Goal: Task Accomplishment & Management: Complete application form

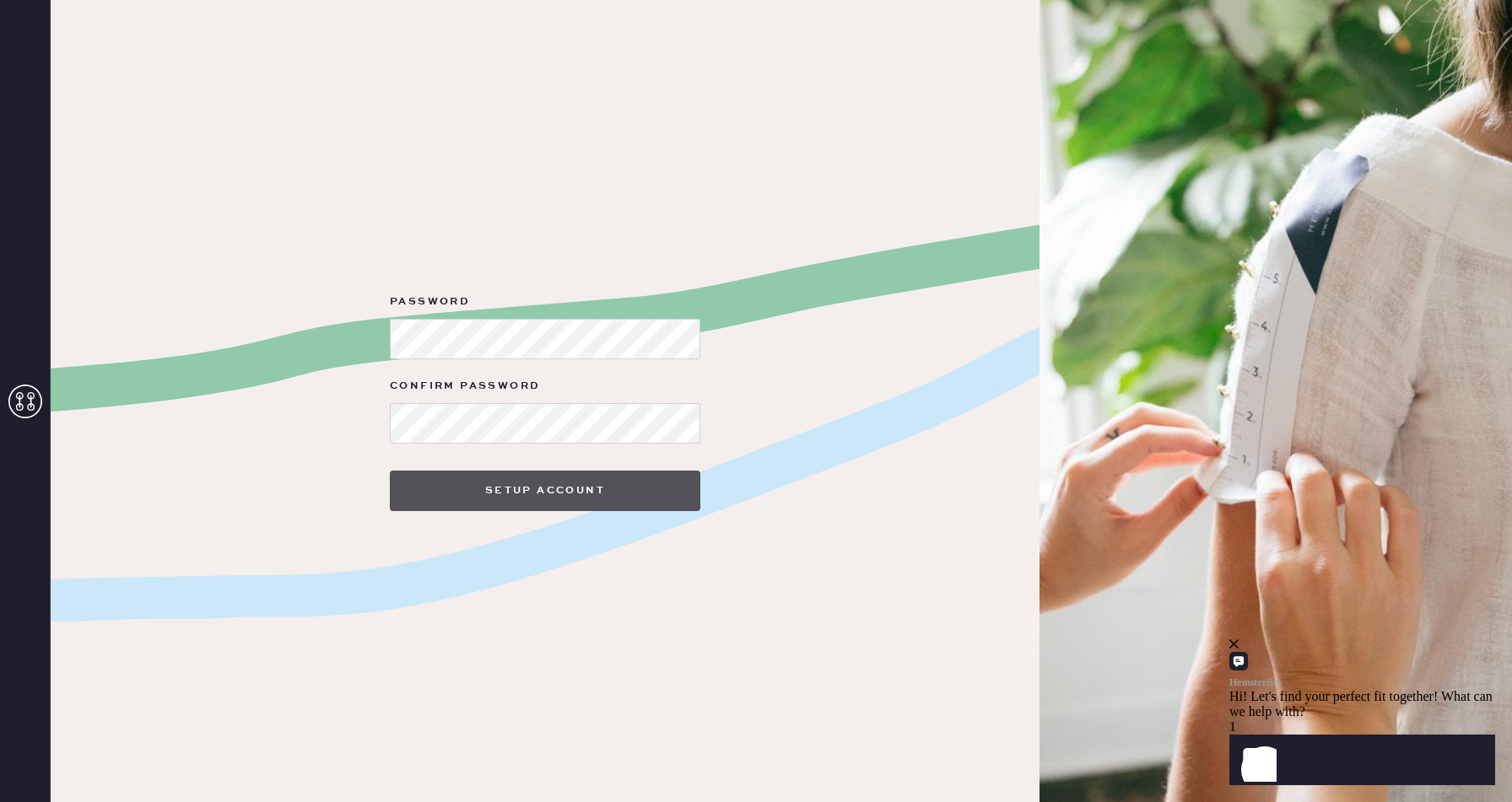
click at [536, 488] on button "Setup Account" at bounding box center [545, 490] width 311 height 41
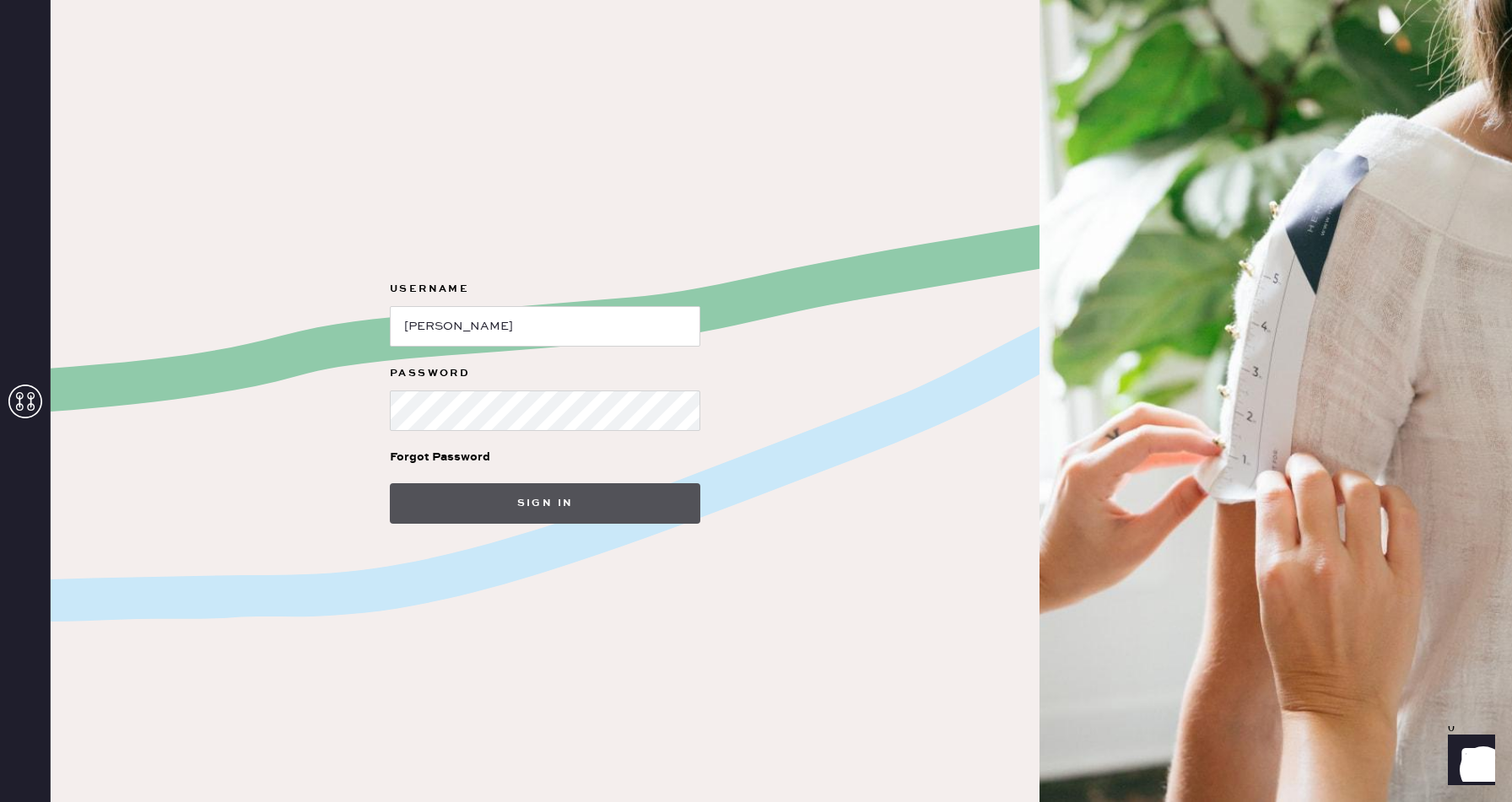
click at [575, 503] on button "Sign in" at bounding box center [545, 504] width 311 height 41
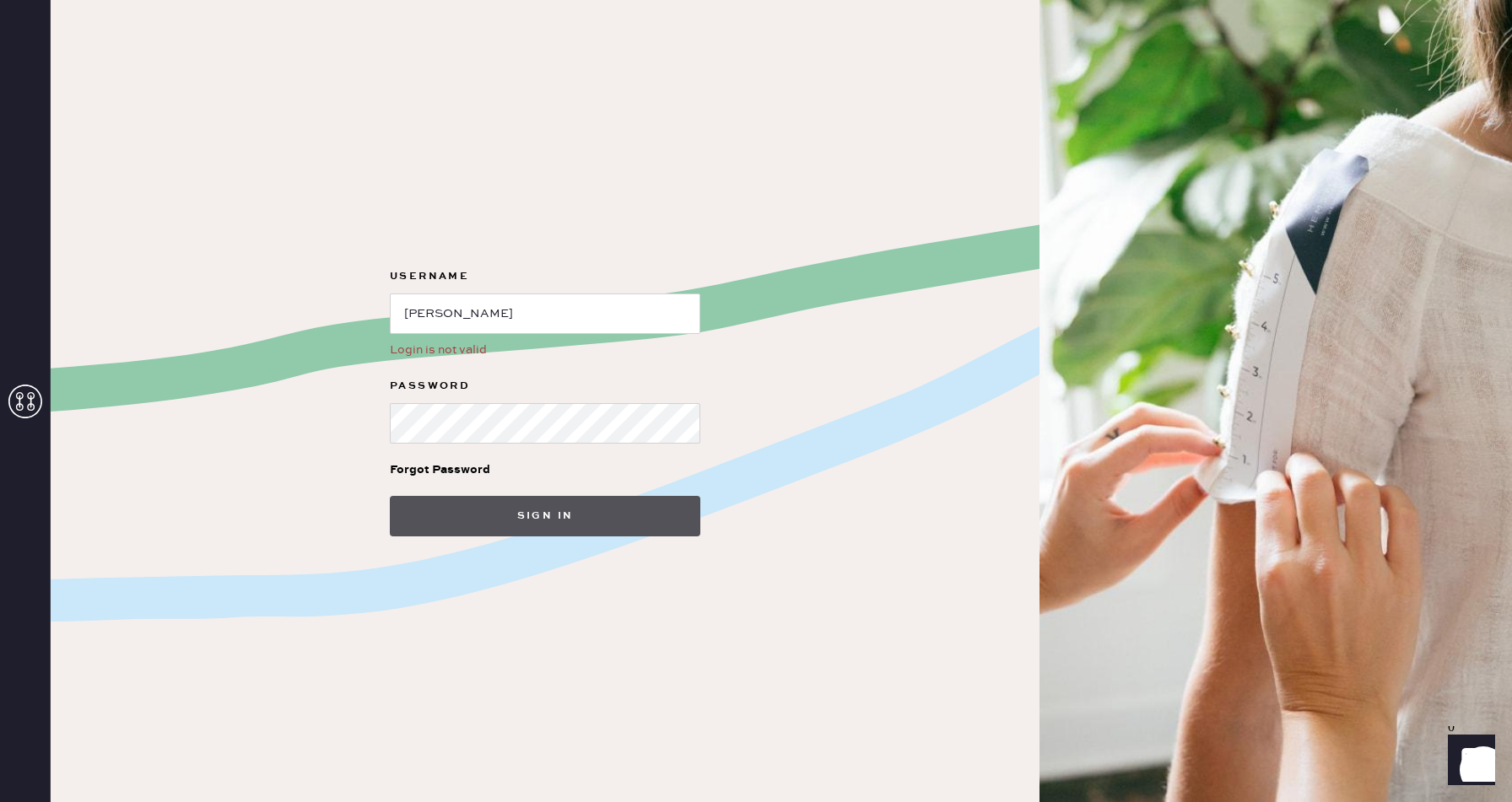
click at [568, 516] on button "Sign in" at bounding box center [545, 516] width 311 height 41
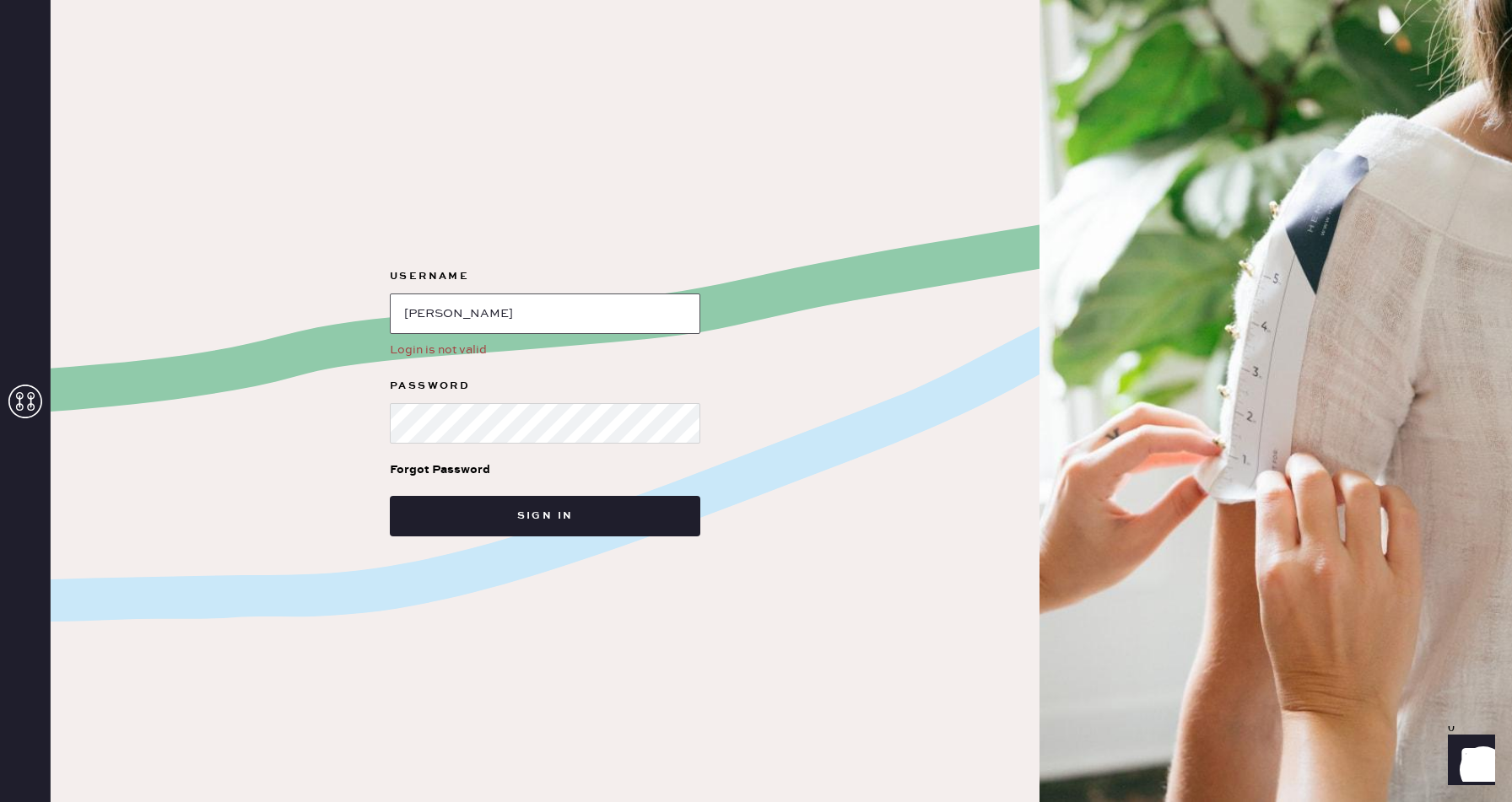
click at [556, 308] on input "loginName" at bounding box center [545, 314] width 311 height 41
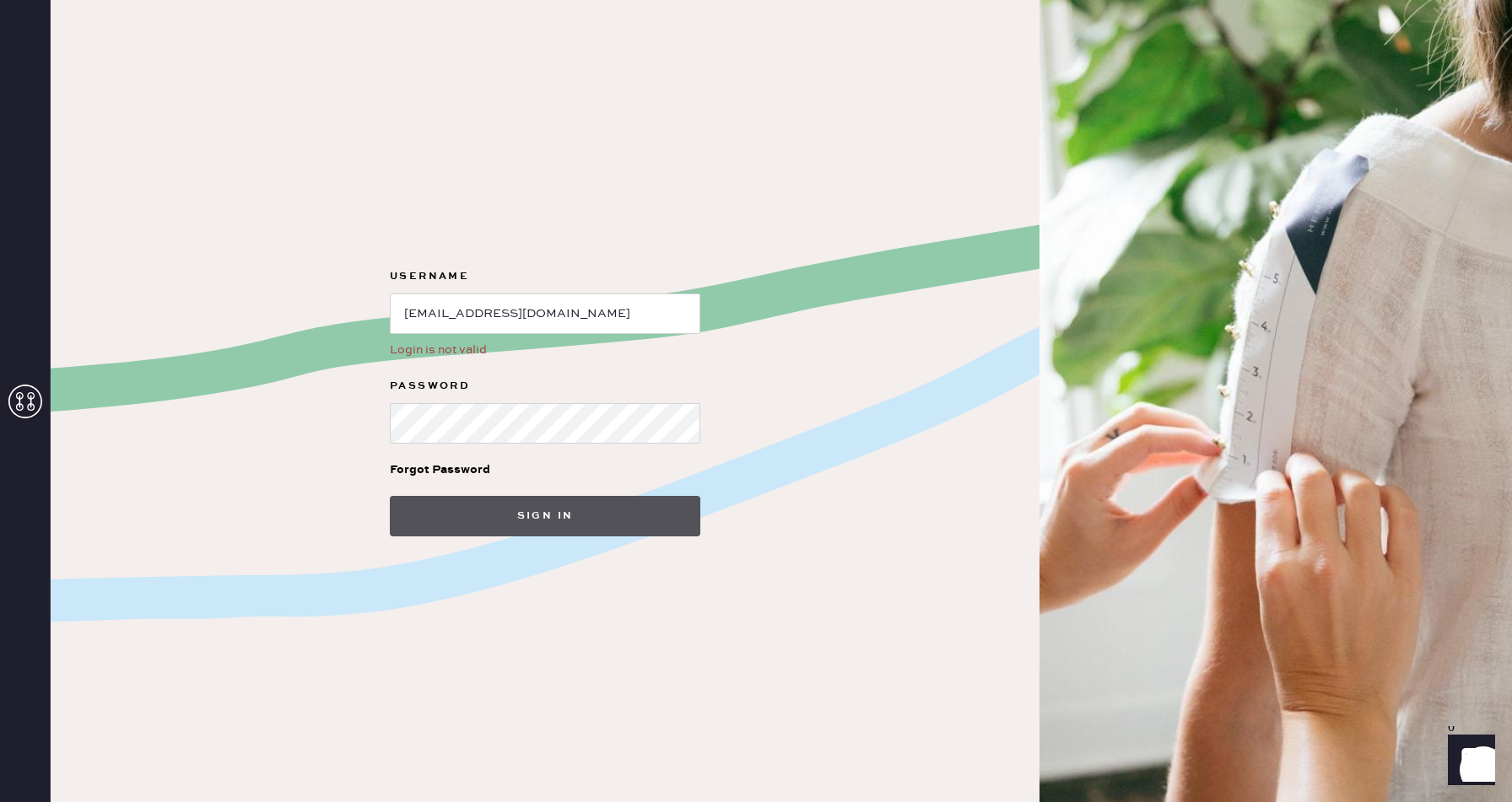
click at [527, 519] on button "Sign in" at bounding box center [545, 516] width 311 height 41
click at [502, 518] on button "Sign in" at bounding box center [545, 516] width 311 height 41
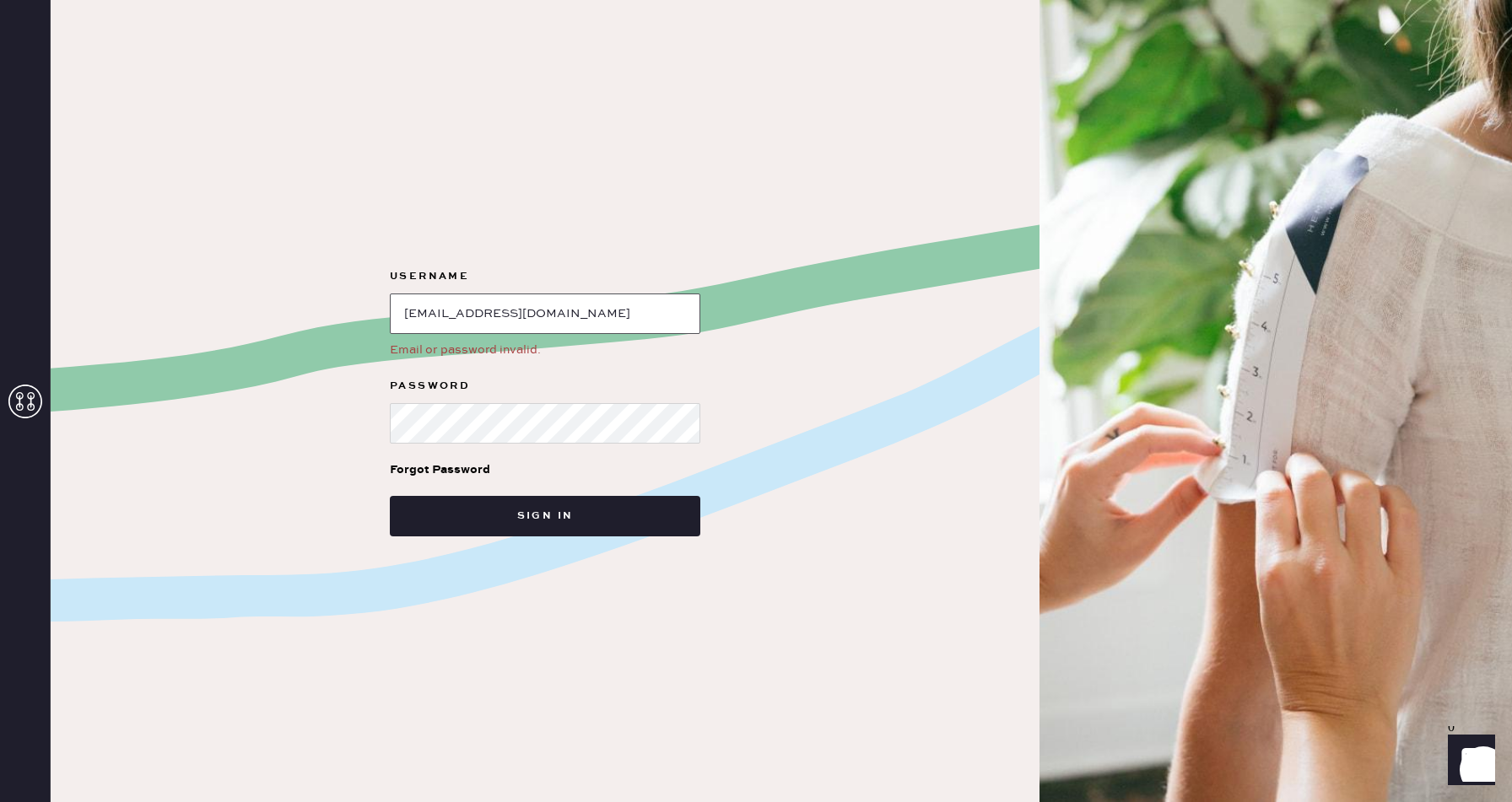
click at [618, 320] on input "loginName" at bounding box center [545, 314] width 311 height 41
click at [628, 305] on input "loginName" at bounding box center [545, 314] width 311 height 41
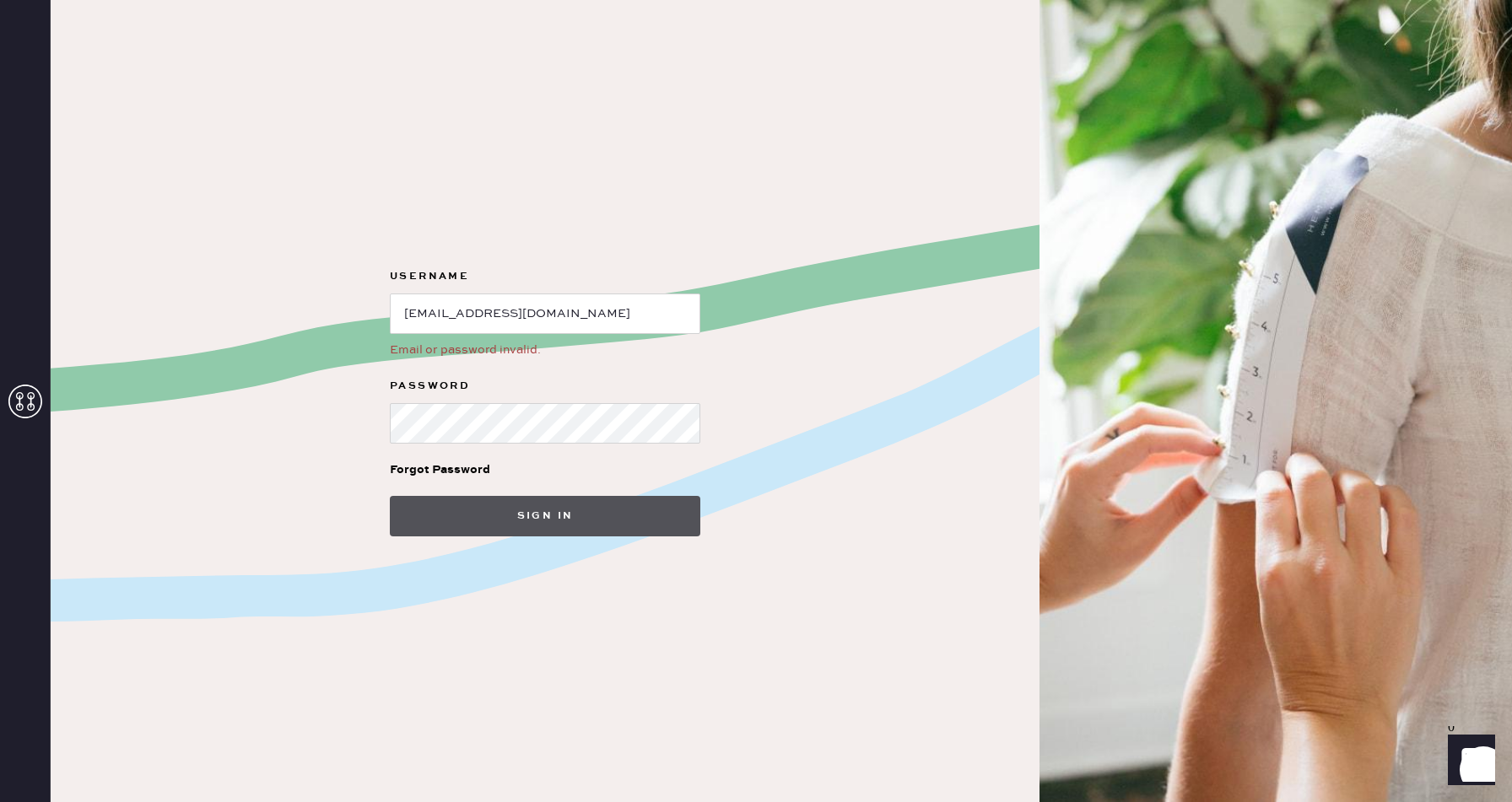
click at [597, 516] on button "Sign in" at bounding box center [545, 516] width 311 height 41
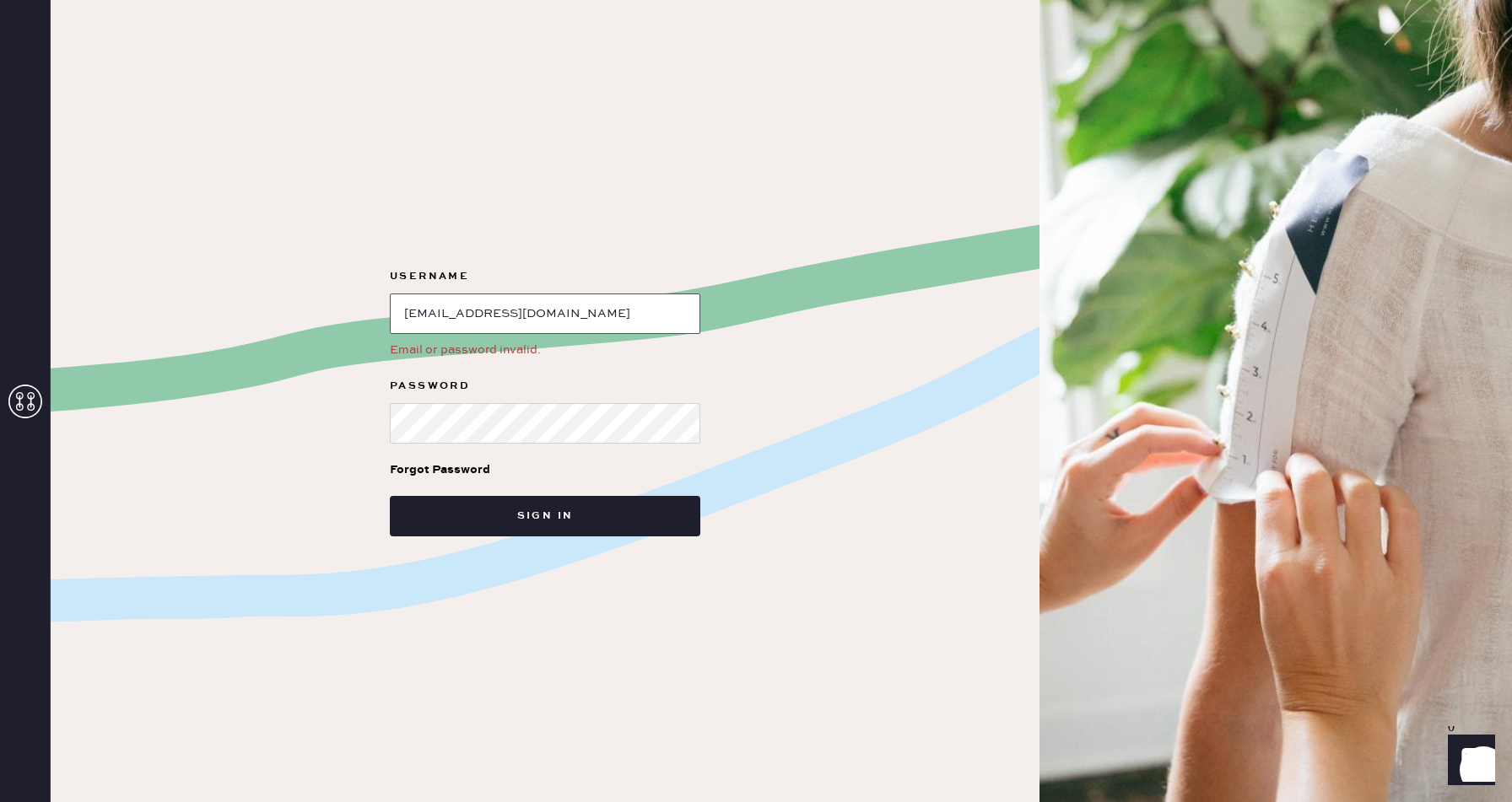
click at [645, 323] on input "loginName" at bounding box center [545, 314] width 311 height 41
click at [675, 315] on input "loginName" at bounding box center [545, 314] width 311 height 41
click at [545, 516] on button "Sign in" at bounding box center [545, 516] width 311 height 41
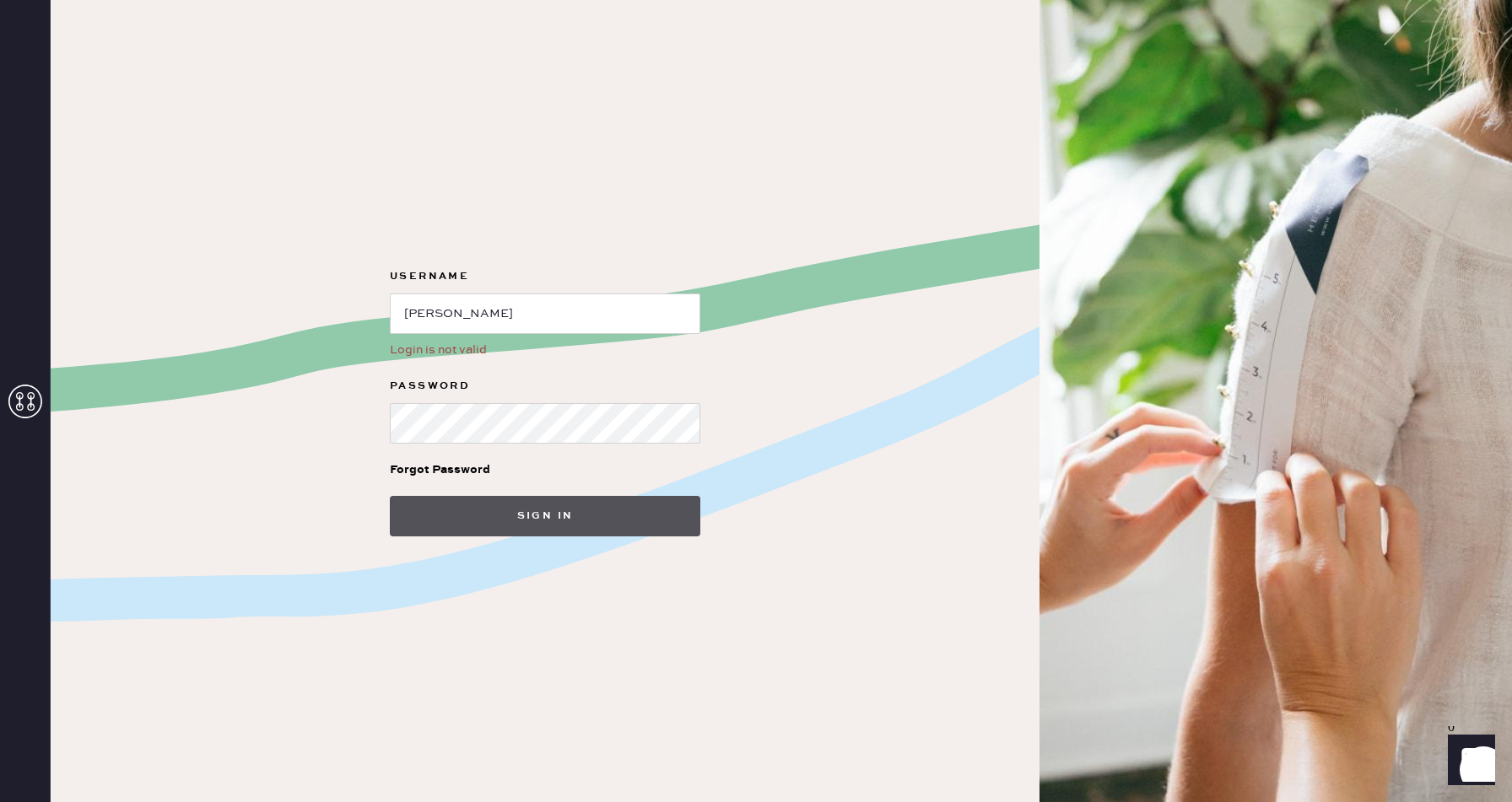
click at [609, 512] on button "Sign in" at bounding box center [545, 516] width 311 height 41
click at [606, 516] on button "Sign in" at bounding box center [545, 516] width 311 height 41
click at [596, 522] on button "Sign in" at bounding box center [545, 516] width 311 height 41
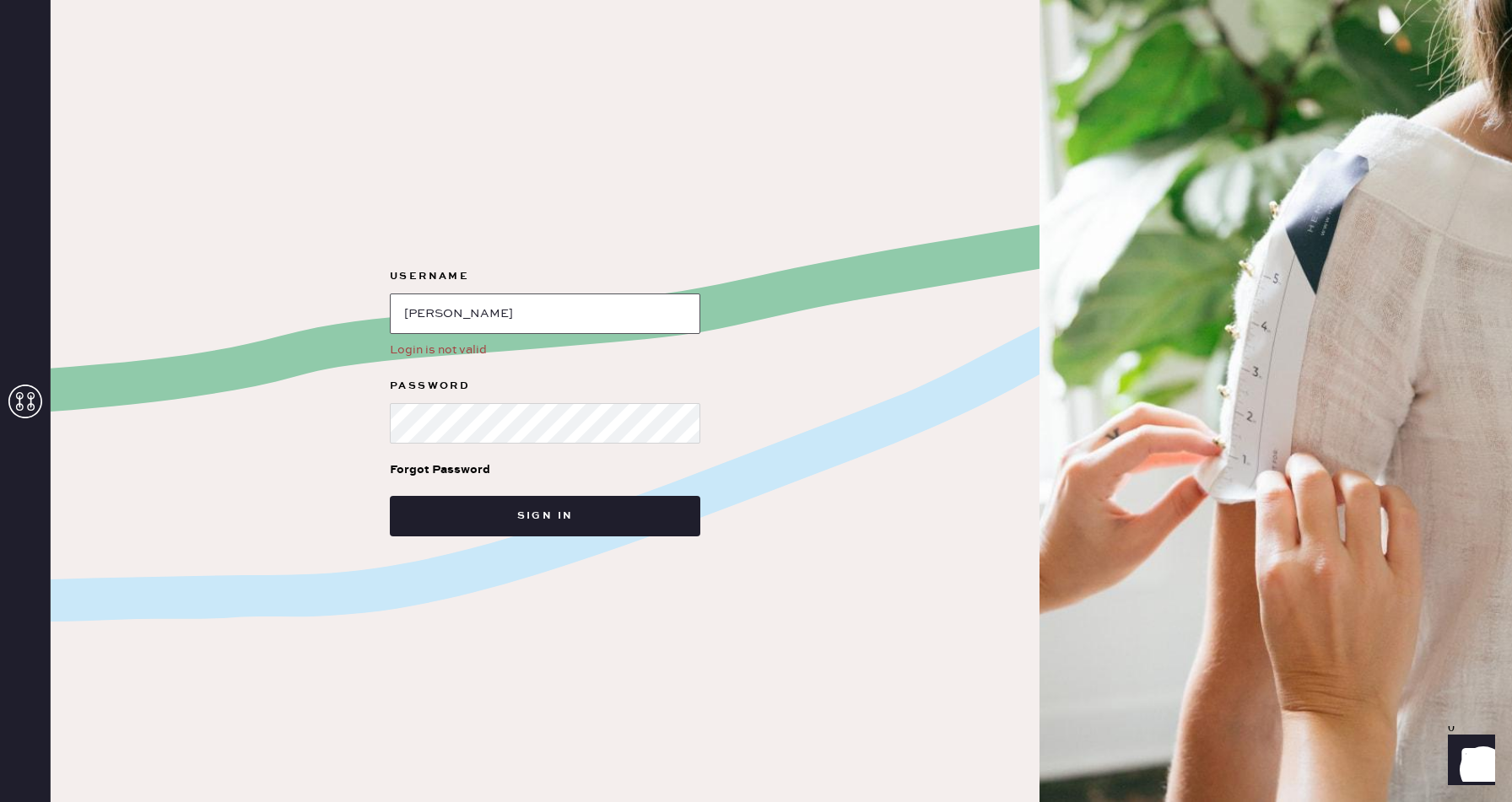
click at [640, 312] on input "loginName" at bounding box center [545, 314] width 311 height 41
click at [679, 312] on input "loginName" at bounding box center [545, 314] width 311 height 41
click at [588, 320] on input "loginName" at bounding box center [545, 314] width 311 height 41
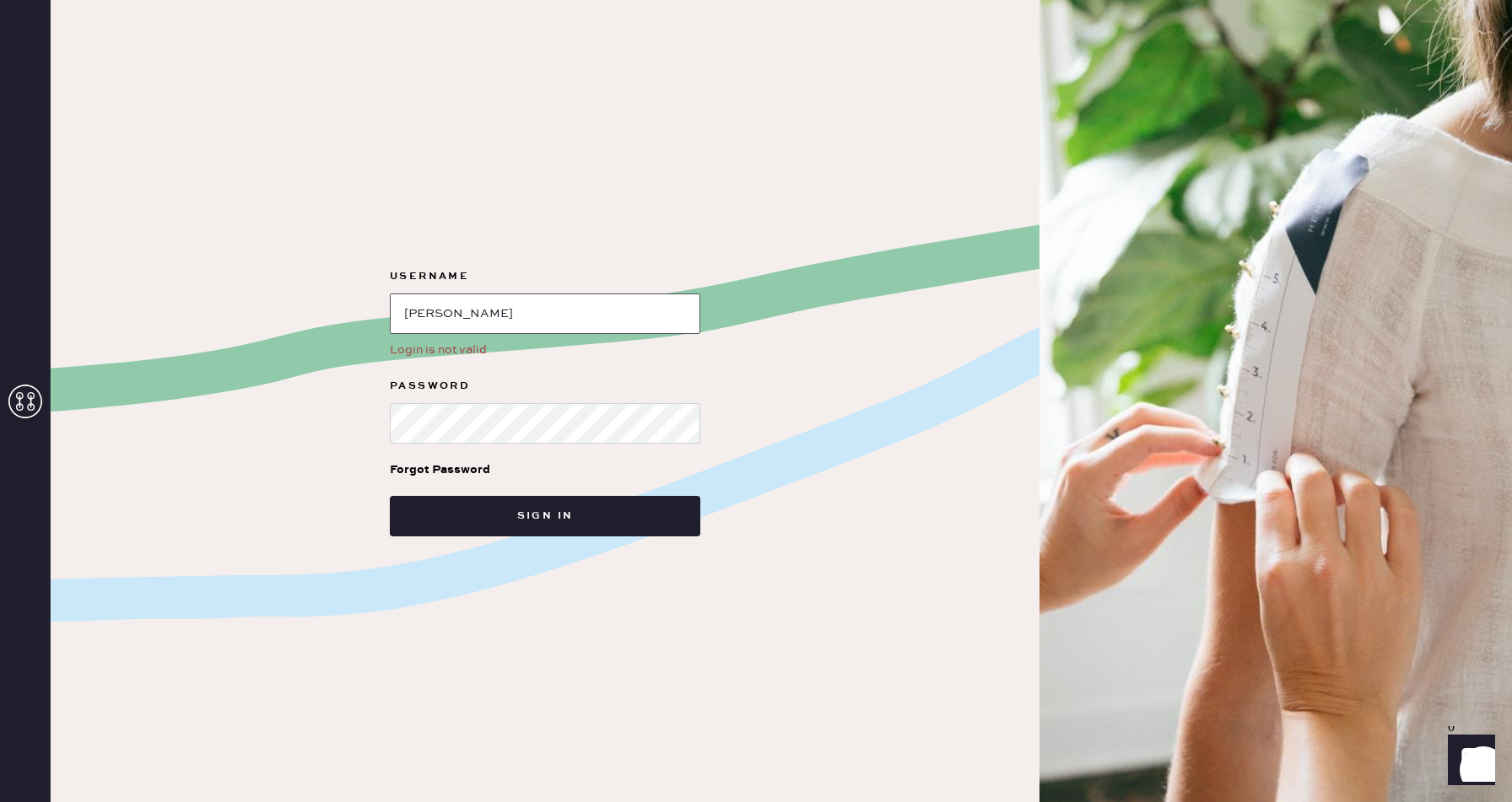
click at [588, 320] on input "loginName" at bounding box center [545, 314] width 311 height 41
click at [527, 309] on input "loginName" at bounding box center [545, 314] width 311 height 41
type input "[EMAIL_ADDRESS][DOMAIN_NAME]"
click at [545, 516] on button "Sign in" at bounding box center [545, 516] width 311 height 41
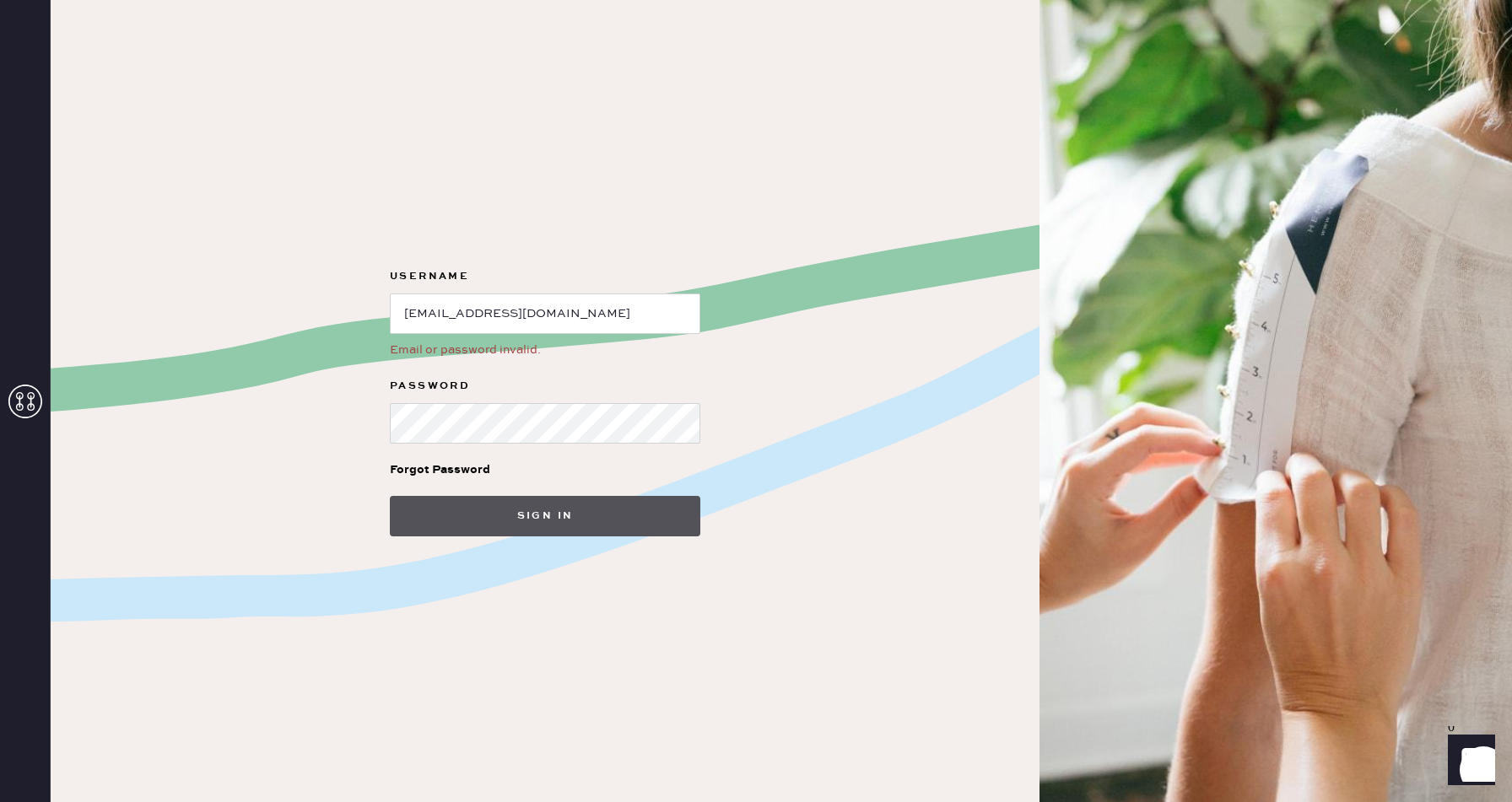
click at [608, 533] on button "Sign in" at bounding box center [545, 516] width 311 height 41
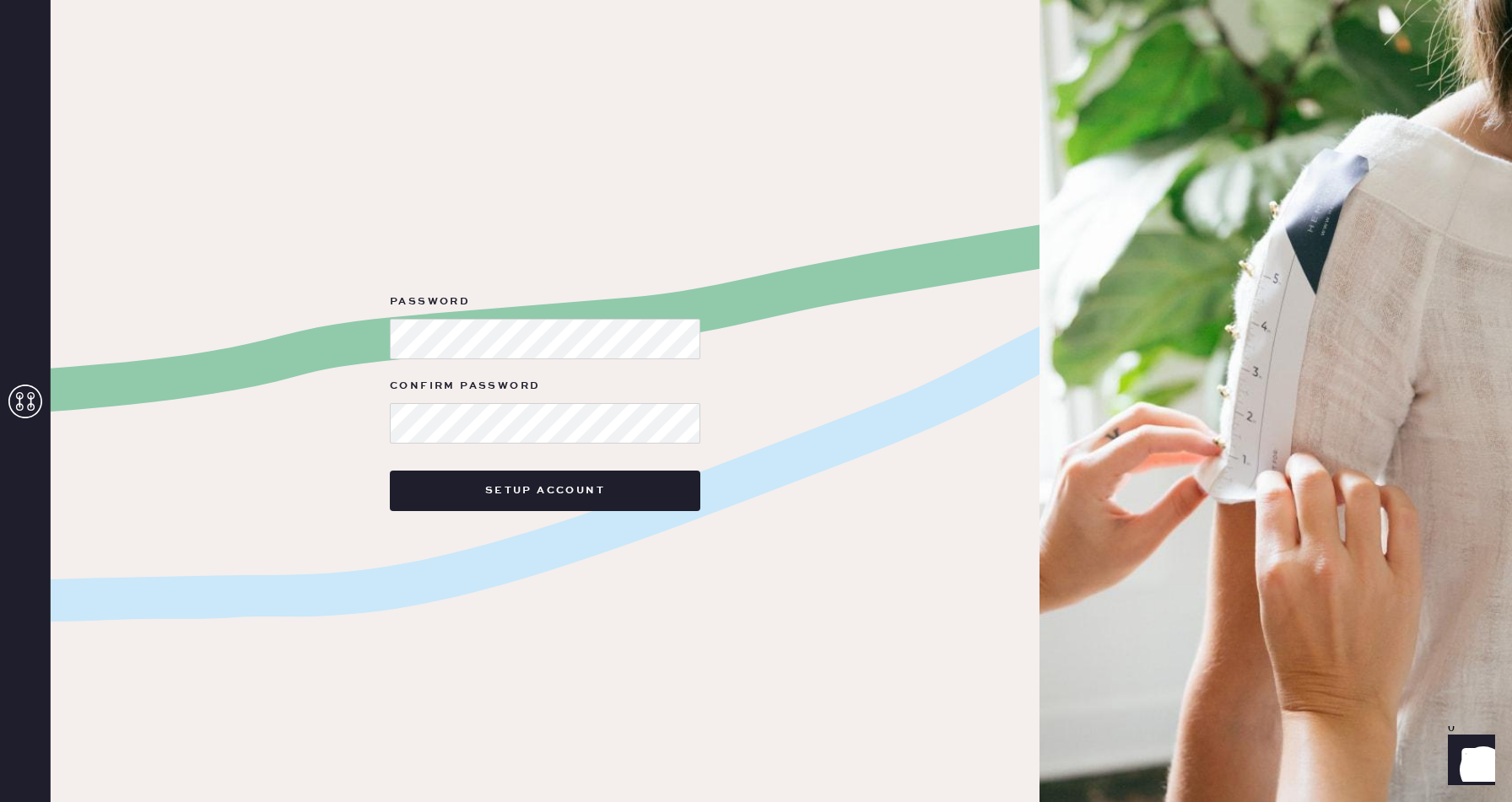
click at [669, 392] on label "Confirm Password" at bounding box center [545, 386] width 311 height 20
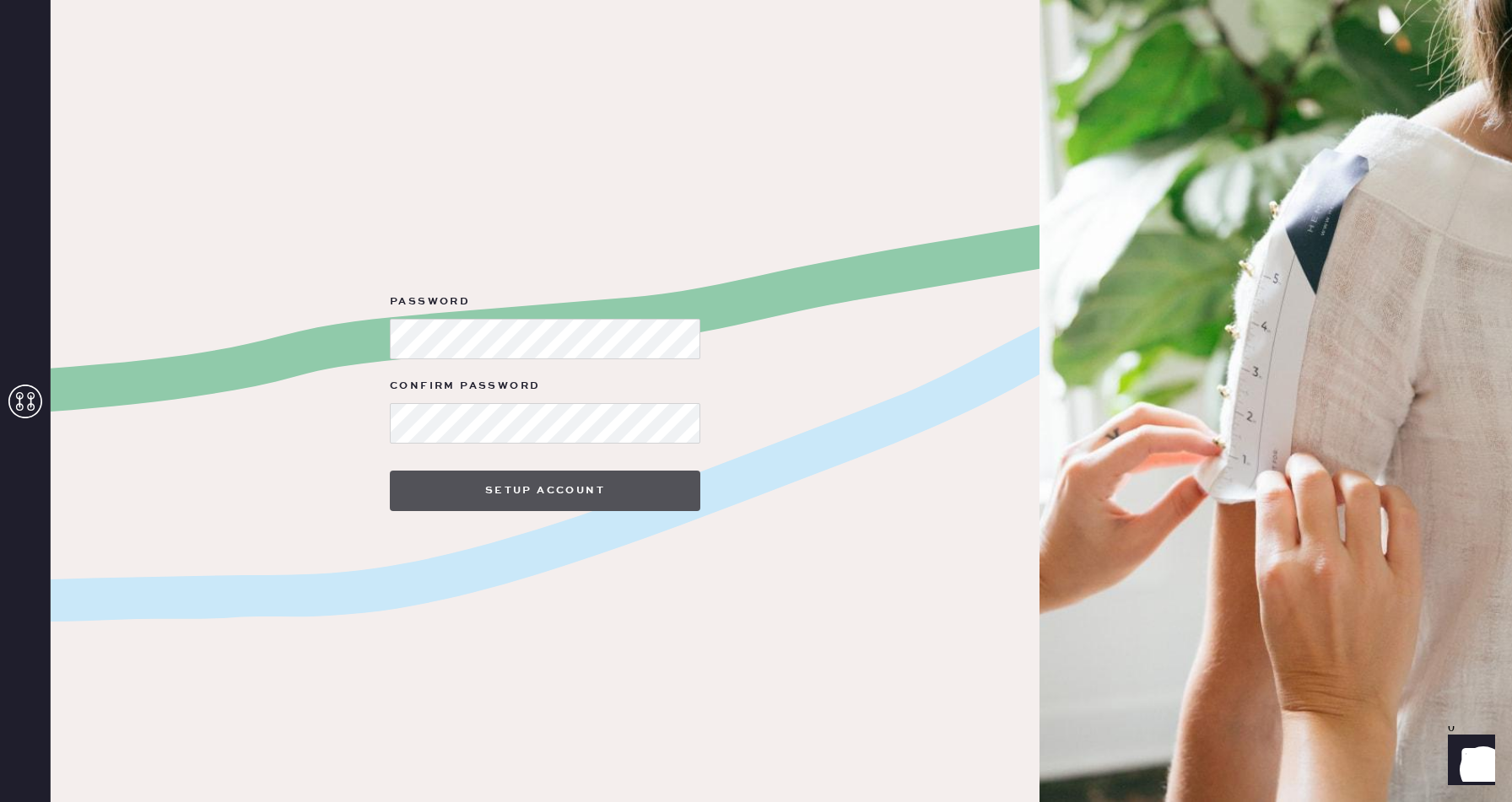
click at [528, 505] on button "Setup Account" at bounding box center [545, 490] width 311 height 41
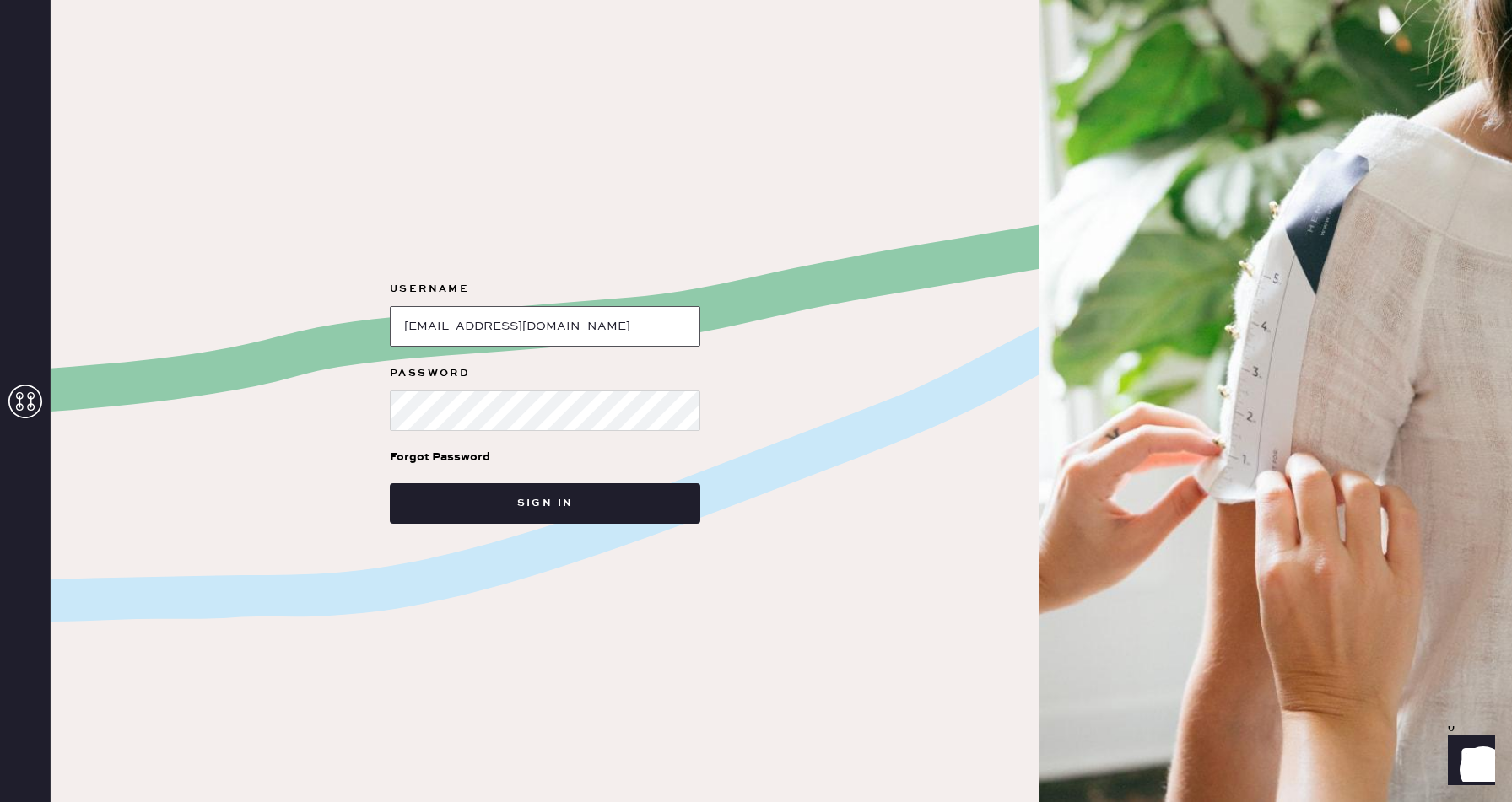
type input "[EMAIL_ADDRESS][DOMAIN_NAME]"
